Goal: Transaction & Acquisition: Purchase product/service

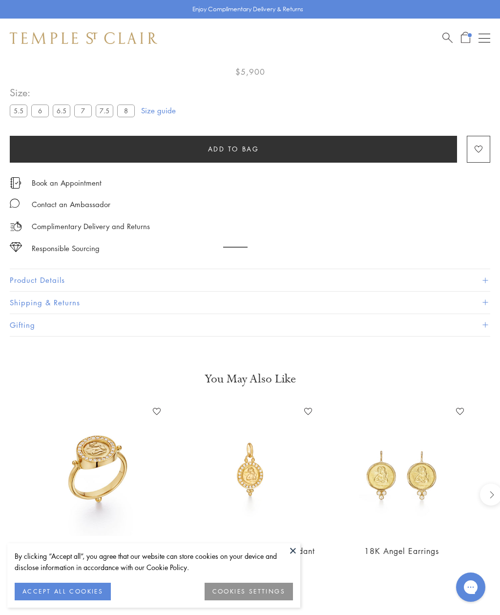
scroll to position [58, 0]
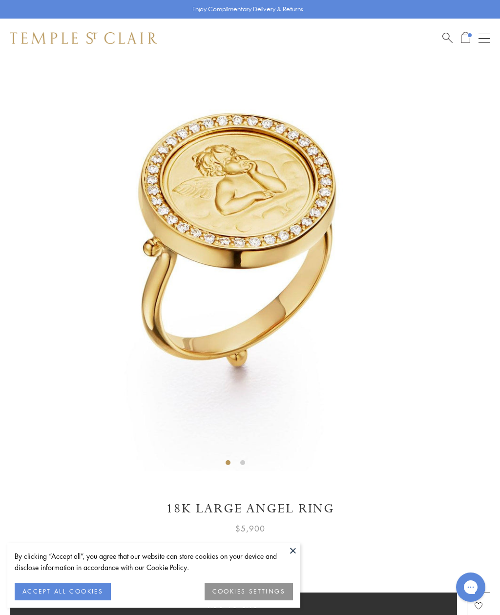
click at [449, 39] on span "Search" at bounding box center [448, 37] width 10 height 10
click at [62, 77] on input "search" at bounding box center [255, 77] width 423 height 11
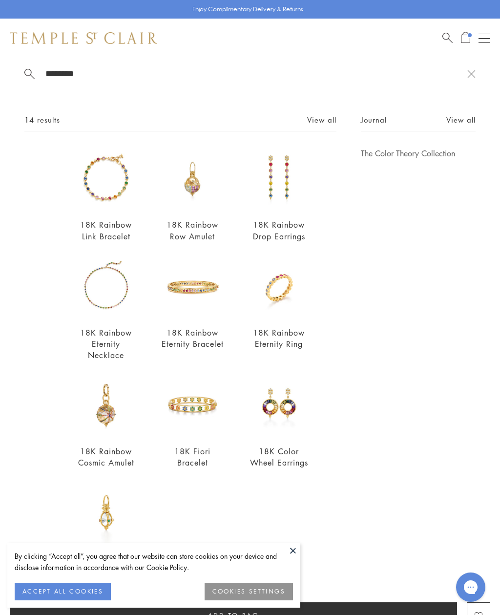
scroll to position [47, 0]
type input "*******"
click at [461, 125] on link "View all" at bounding box center [461, 119] width 29 height 11
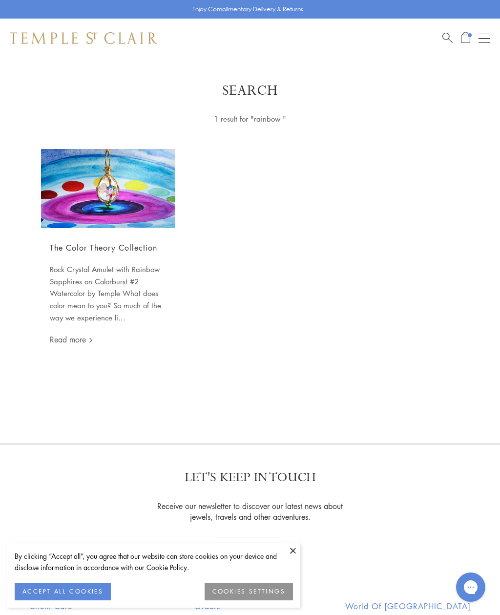
click at [449, 39] on span "Search" at bounding box center [448, 37] width 10 height 10
click at [60, 75] on input "search" at bounding box center [255, 77] width 423 height 11
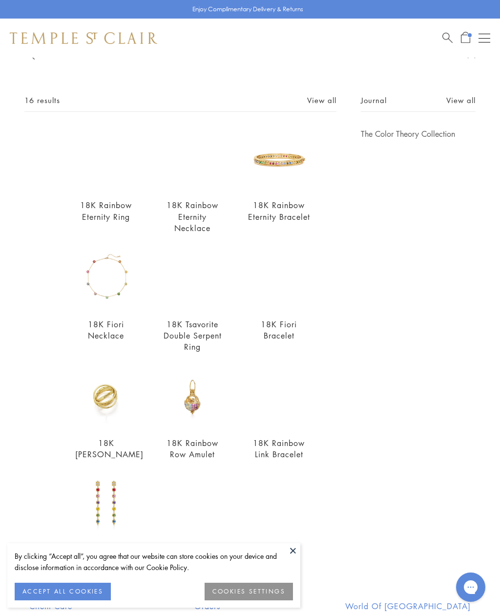
scroll to position [23, 0]
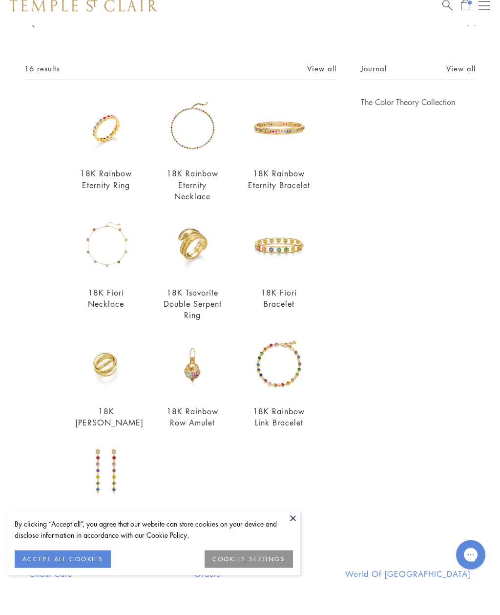
type input "**********"
click at [317, 95] on link "View all" at bounding box center [321, 100] width 29 height 11
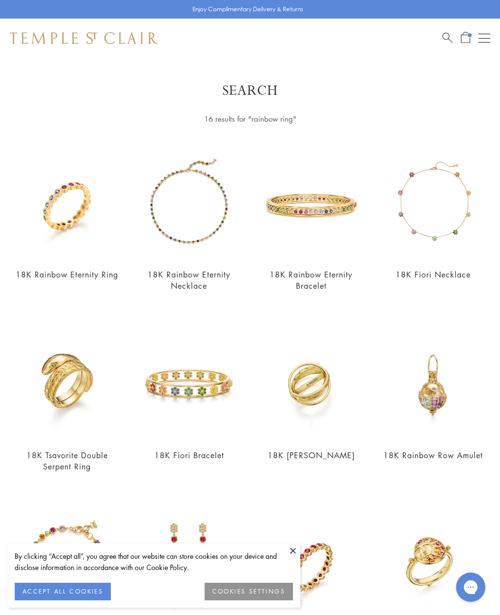
click at [291, 552] on button at bounding box center [293, 550] width 15 height 15
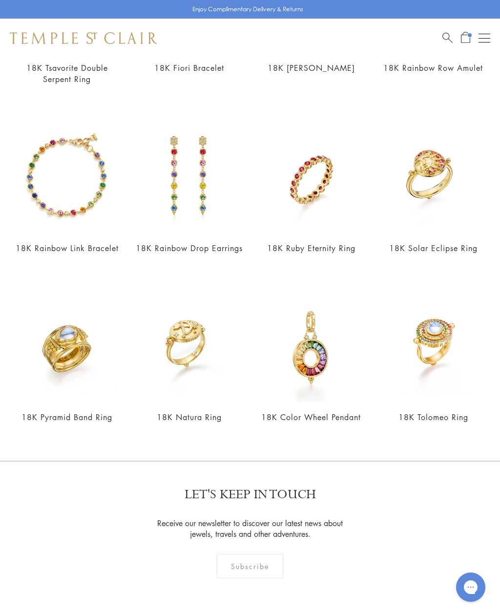
scroll to position [406, 0]
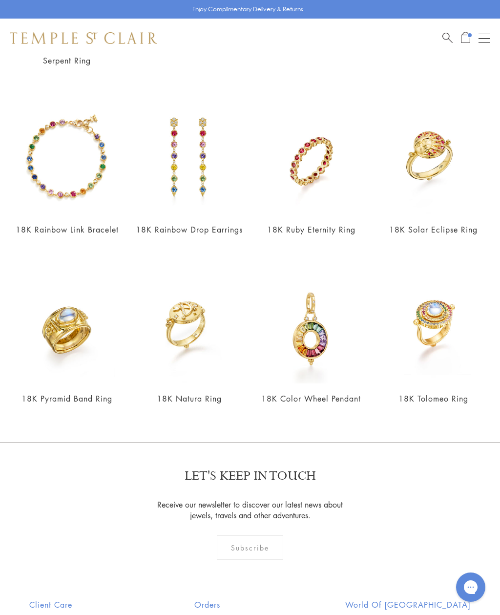
click at [466, 39] on span "Open Shopping Bag" at bounding box center [465, 37] width 9 height 11
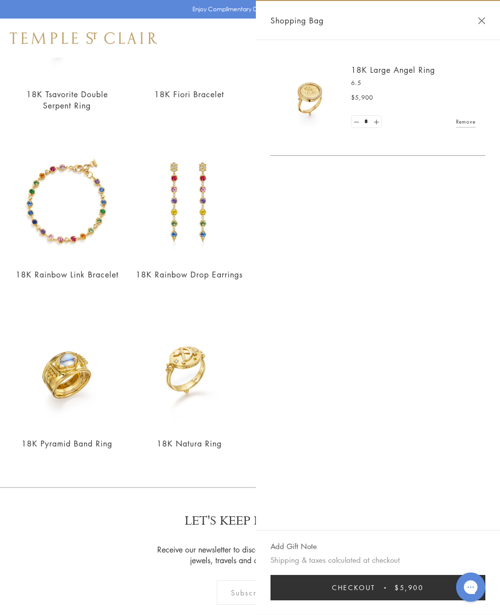
scroll to position [363, 0]
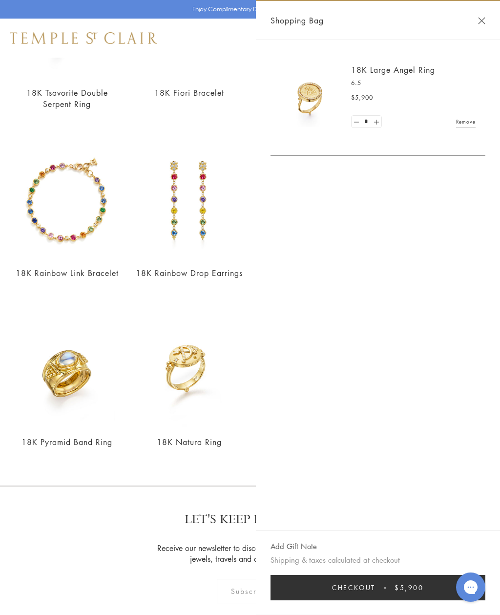
click at [478, 23] on div "Shopping Bag" at bounding box center [378, 20] width 244 height 39
click at [482, 23] on button "Close Shopping Bag" at bounding box center [481, 20] width 7 height 7
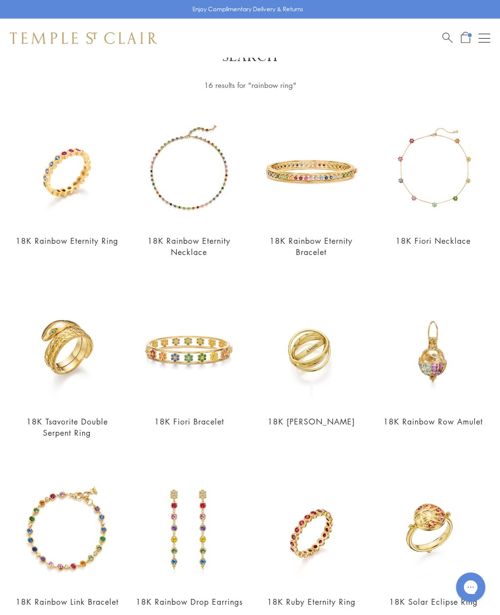
scroll to position [34, 0]
click at [98, 39] on img at bounding box center [84, 38] width 148 height 12
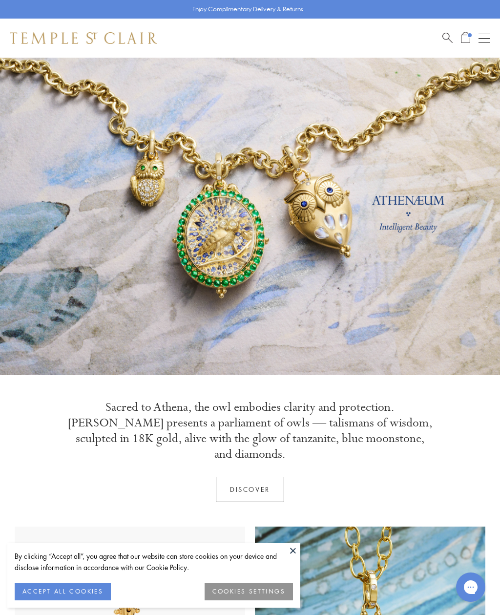
click at [58, 592] on button "ACCEPT ALL COOKIES" at bounding box center [63, 592] width 96 height 18
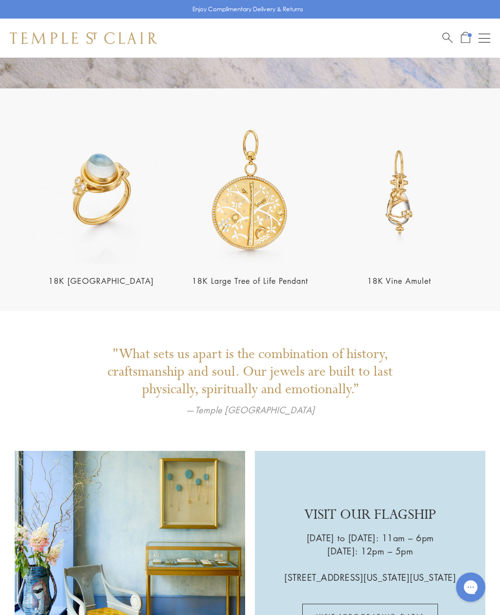
scroll to position [1574, 0]
